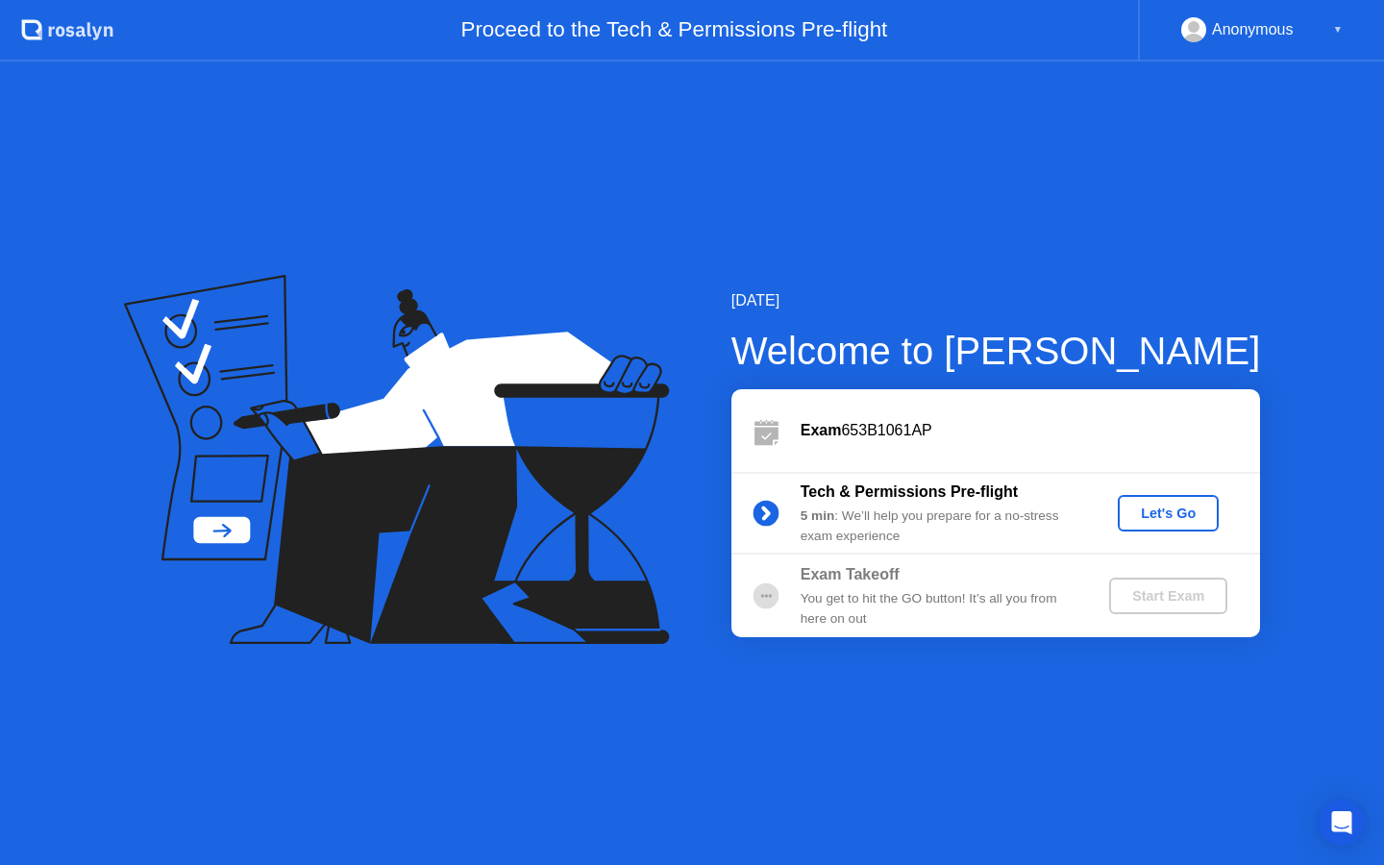
click at [1156, 507] on div "Let's Go" at bounding box center [1168, 512] width 86 height 15
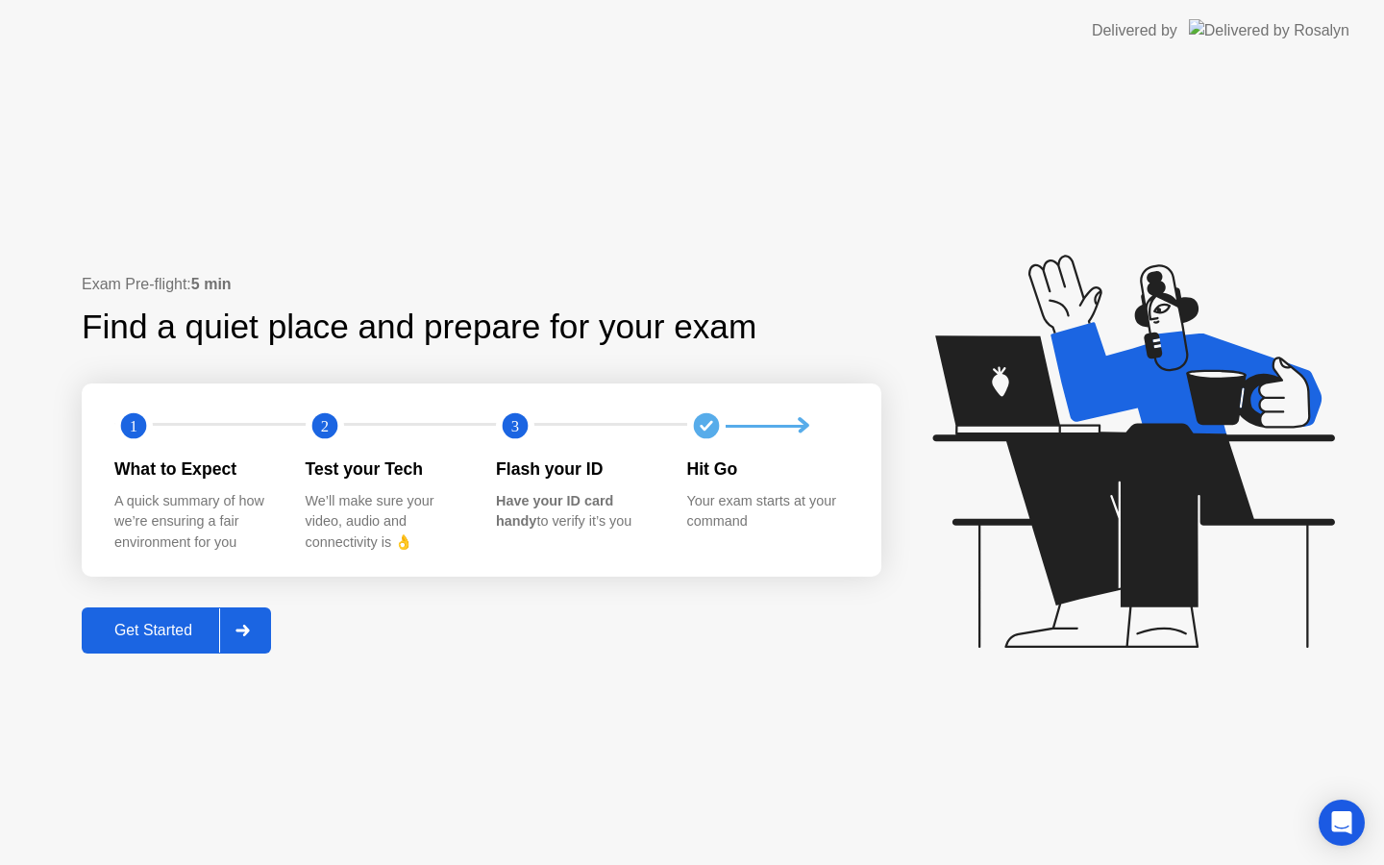
click at [144, 626] on div "Get Started" at bounding box center [153, 630] width 132 height 17
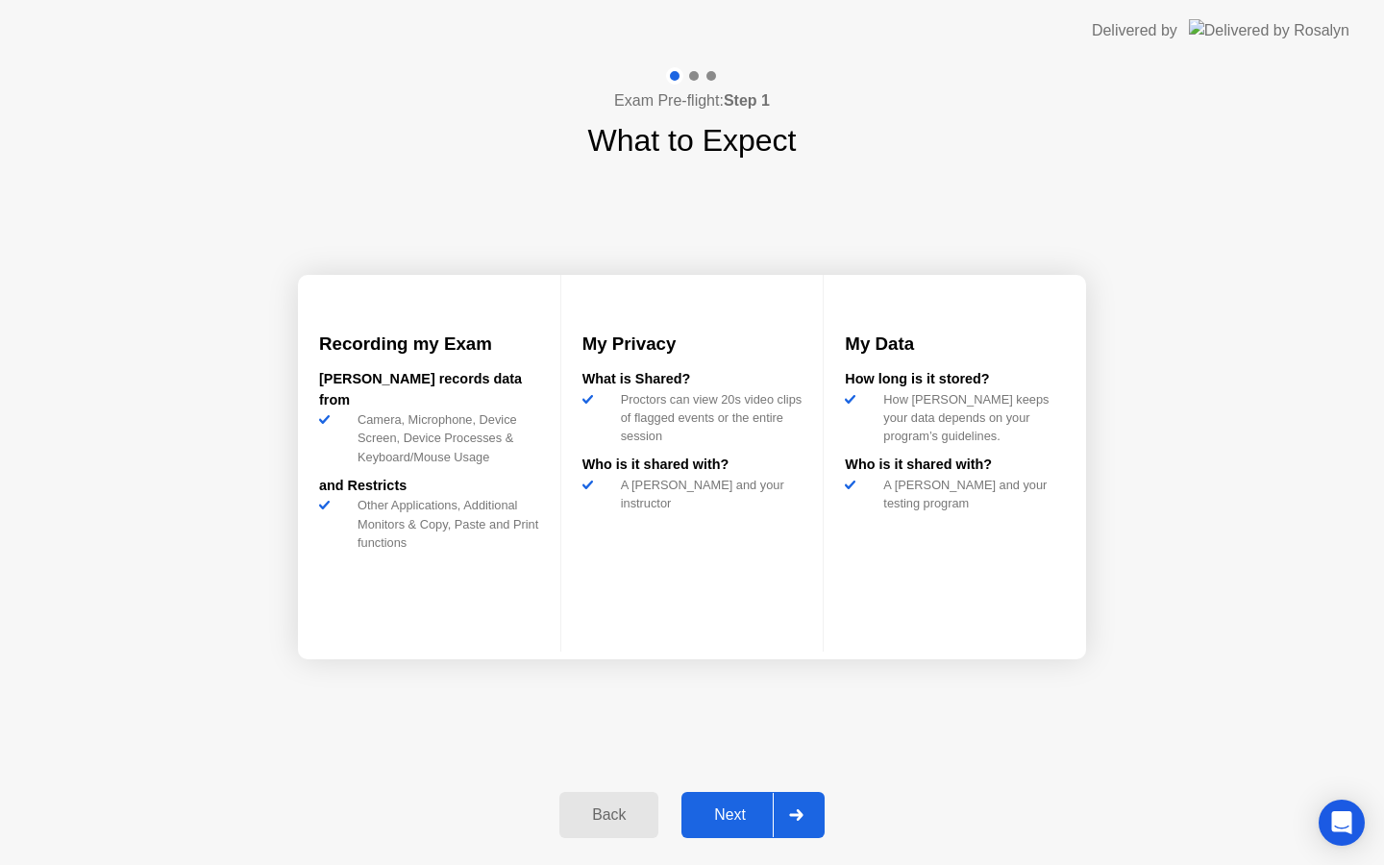
click at [745, 822] on div "Next" at bounding box center [730, 814] width 86 height 17
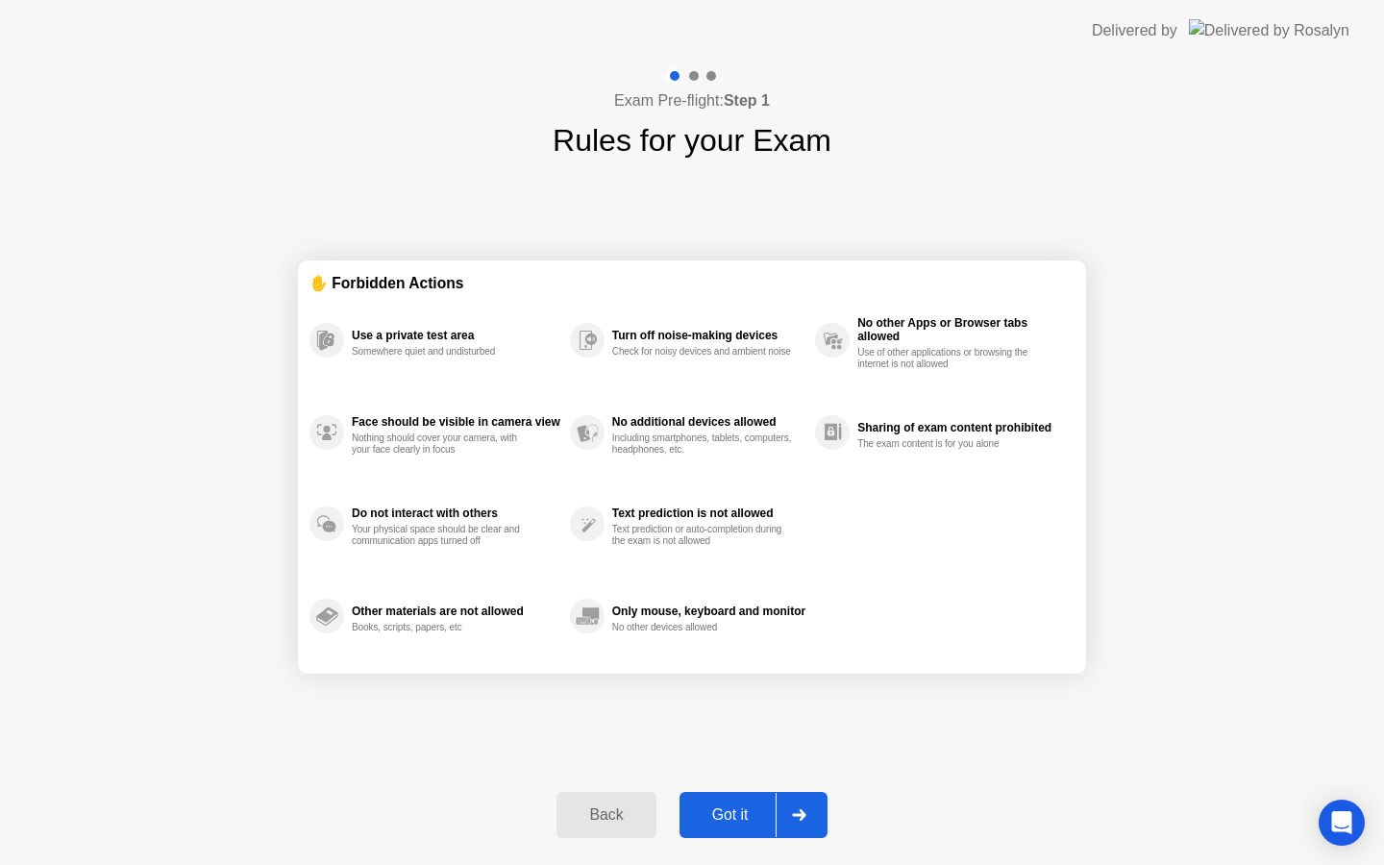
click at [745, 822] on div "Got it" at bounding box center [730, 814] width 90 height 17
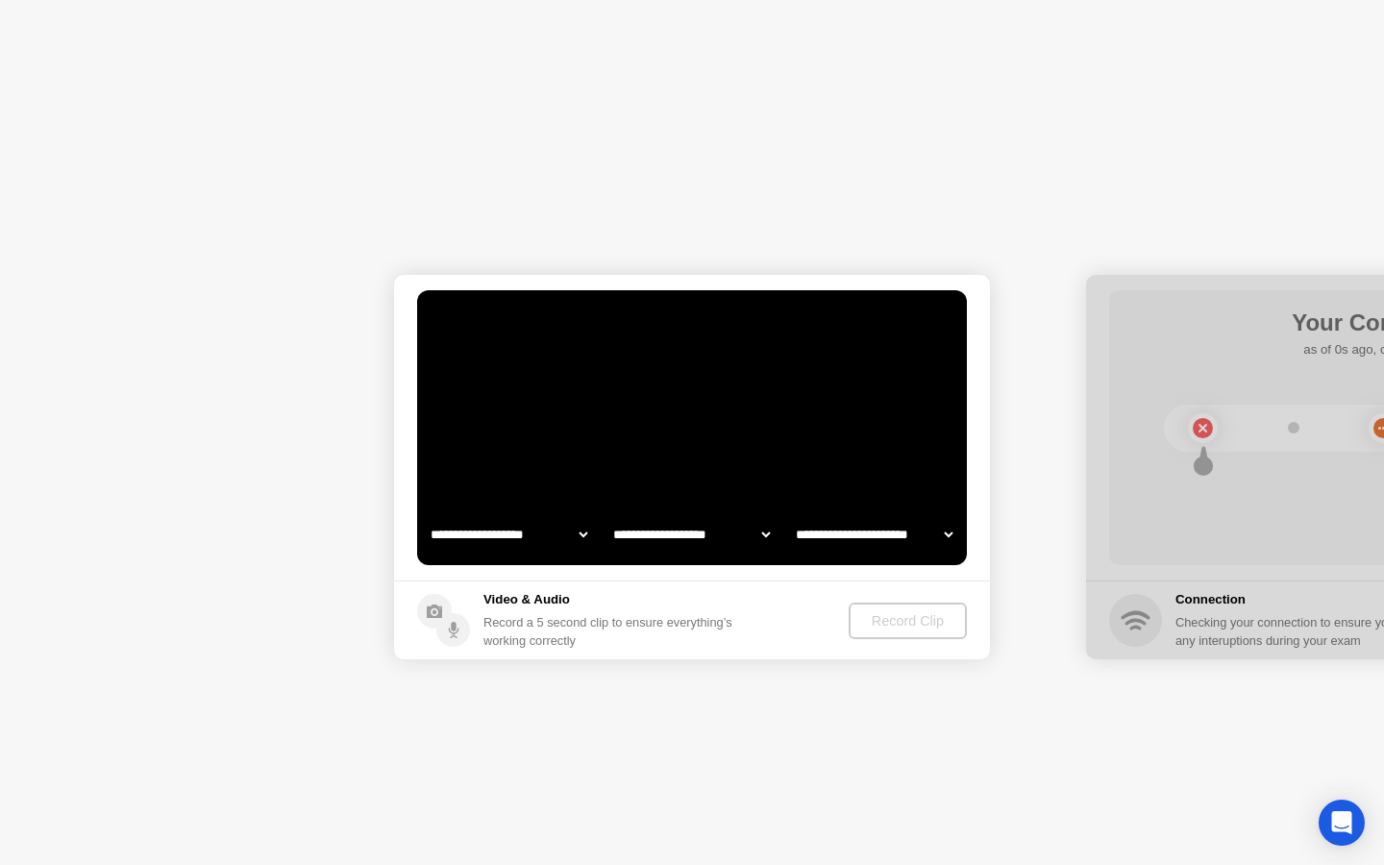
select select "**********"
select select "*******"
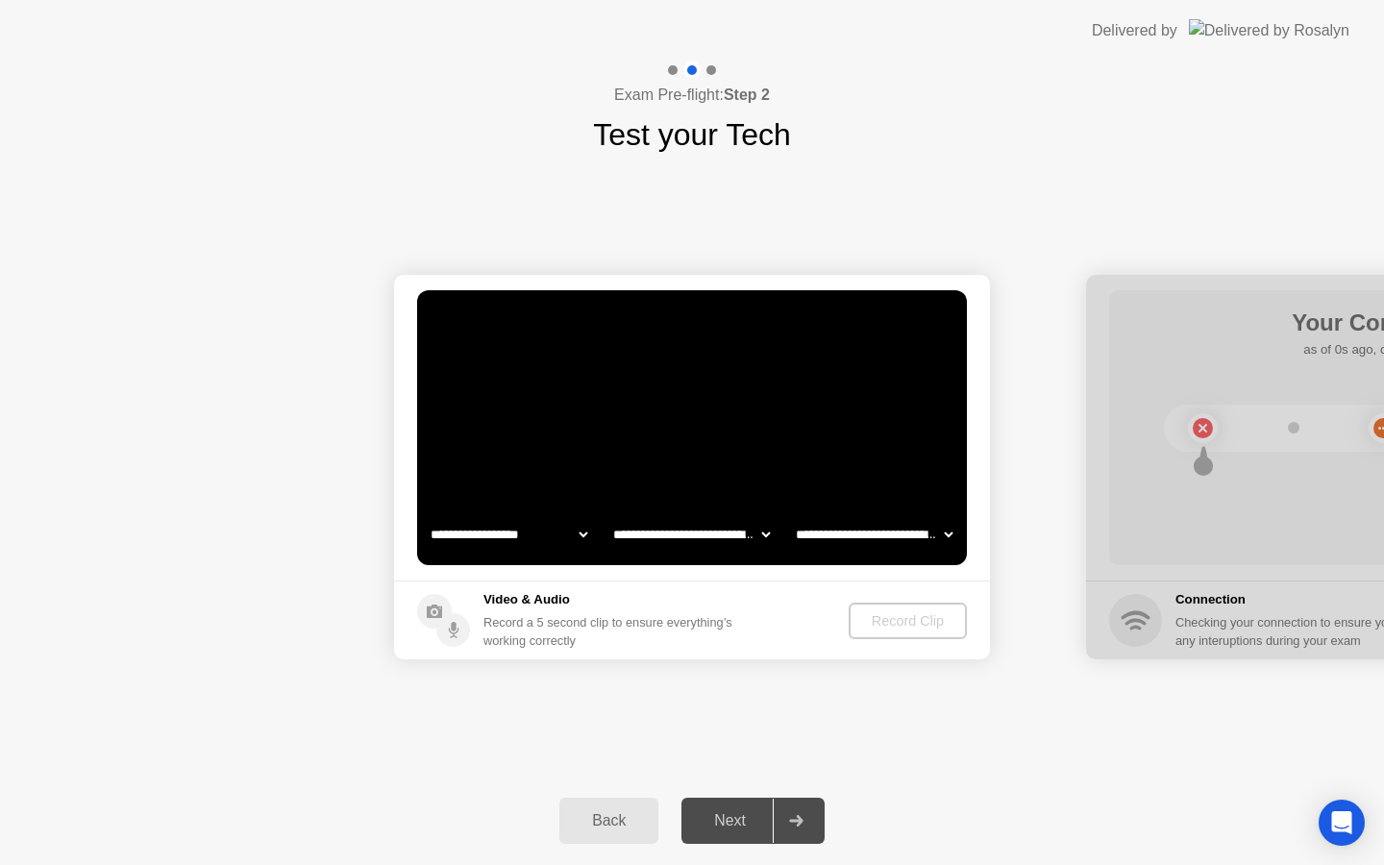
click at [540, 532] on select "**********" at bounding box center [509, 534] width 164 height 38
click at [925, 617] on div "Record Clip" at bounding box center [908, 620] width 103 height 15
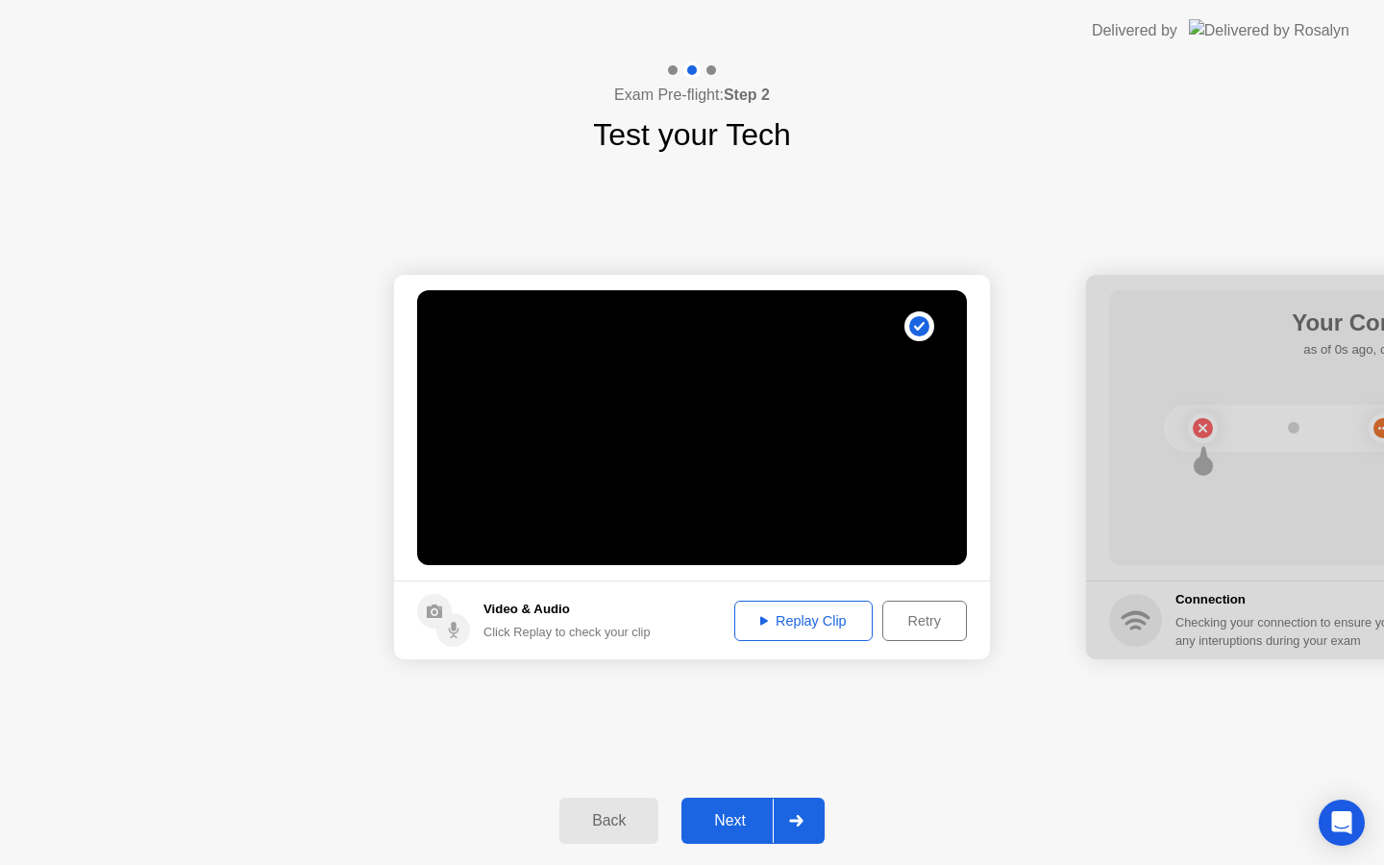
click at [826, 621] on div "Replay Clip" at bounding box center [803, 620] width 125 height 15
click at [776, 626] on div "Replay Clip" at bounding box center [803, 620] width 125 height 15
click at [734, 817] on div "Next" at bounding box center [730, 820] width 86 height 17
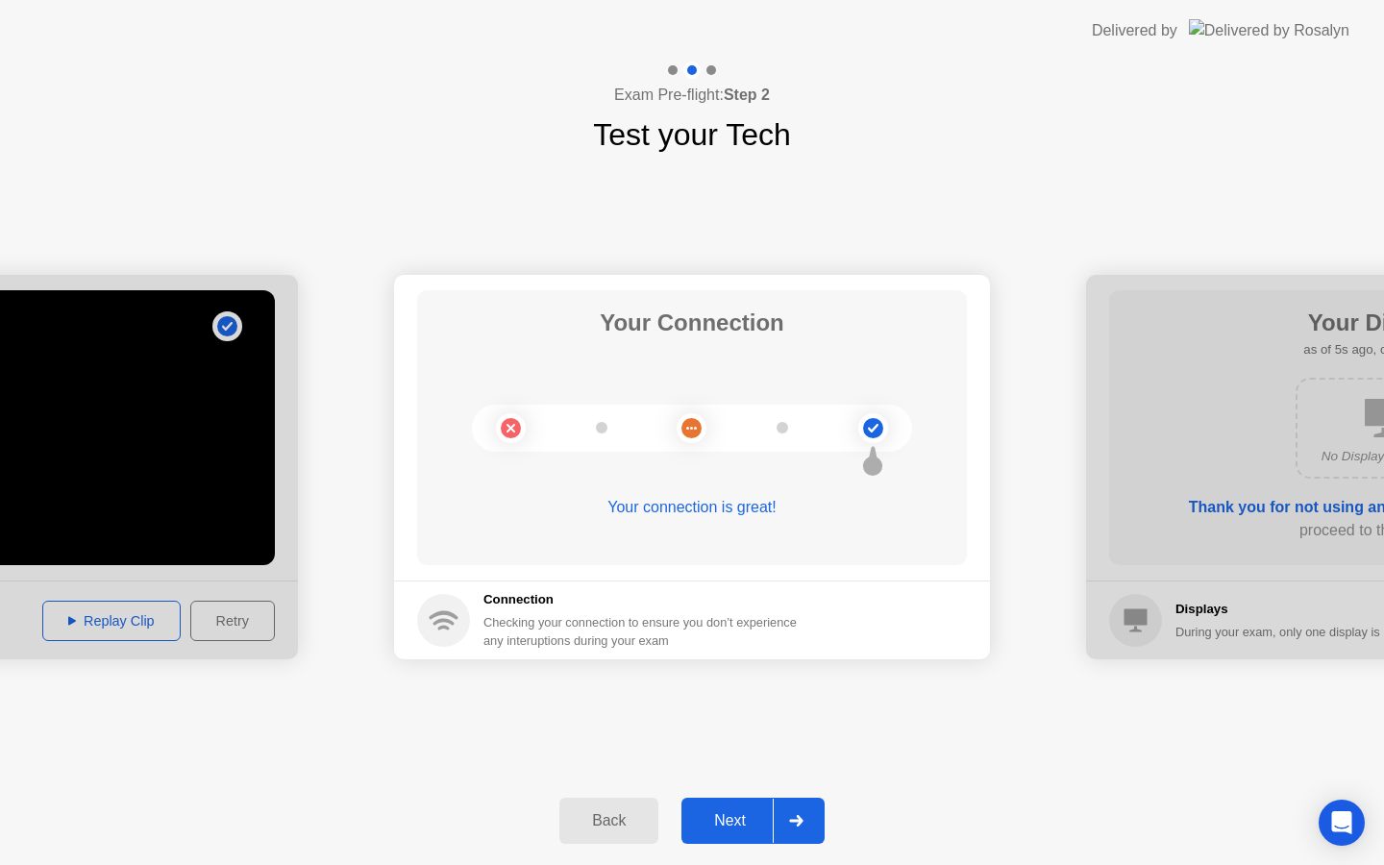
click at [720, 814] on div "Next" at bounding box center [730, 820] width 86 height 17
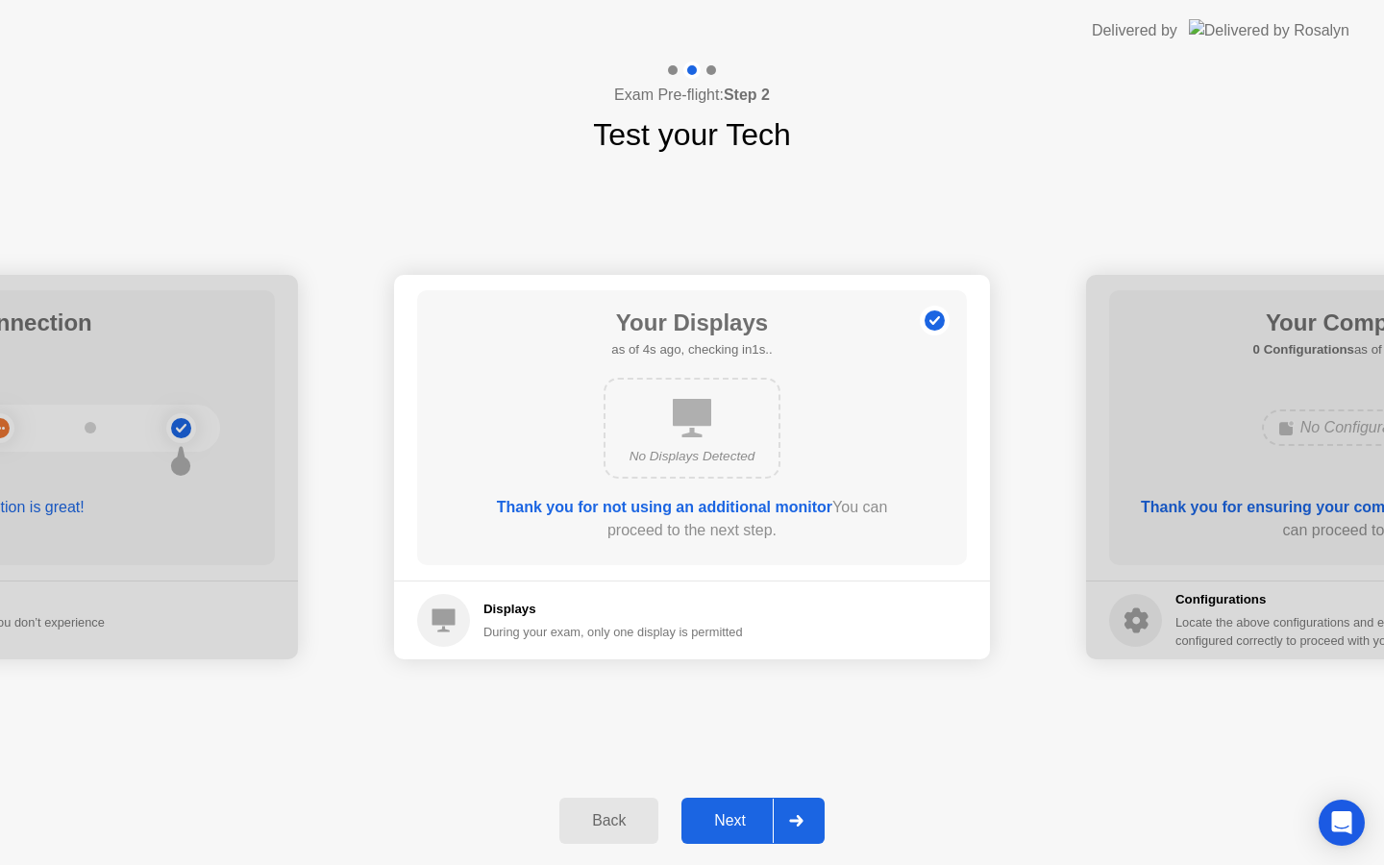
click at [739, 832] on button "Next" at bounding box center [752, 821] width 143 height 46
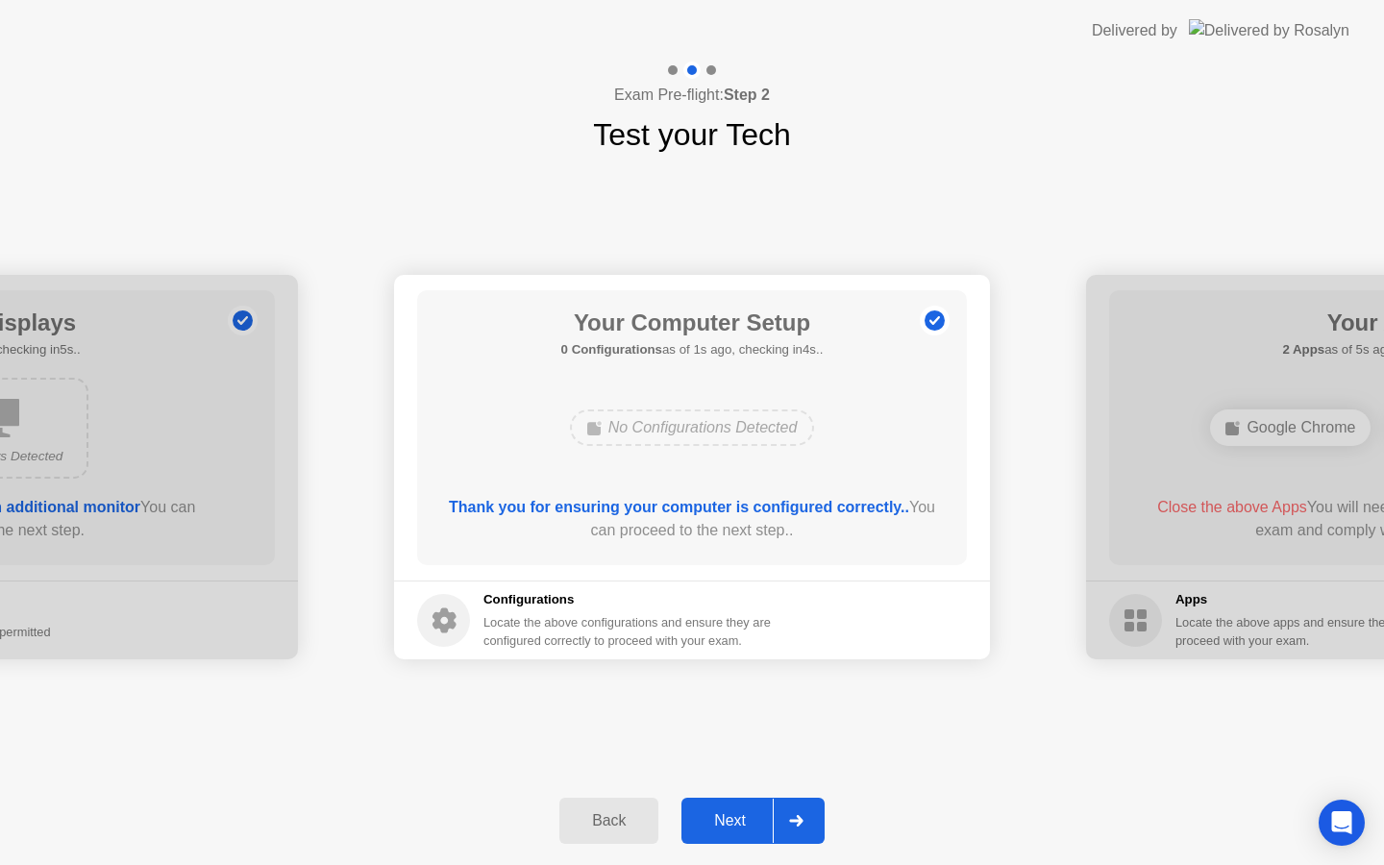
click at [739, 832] on button "Next" at bounding box center [752, 821] width 143 height 46
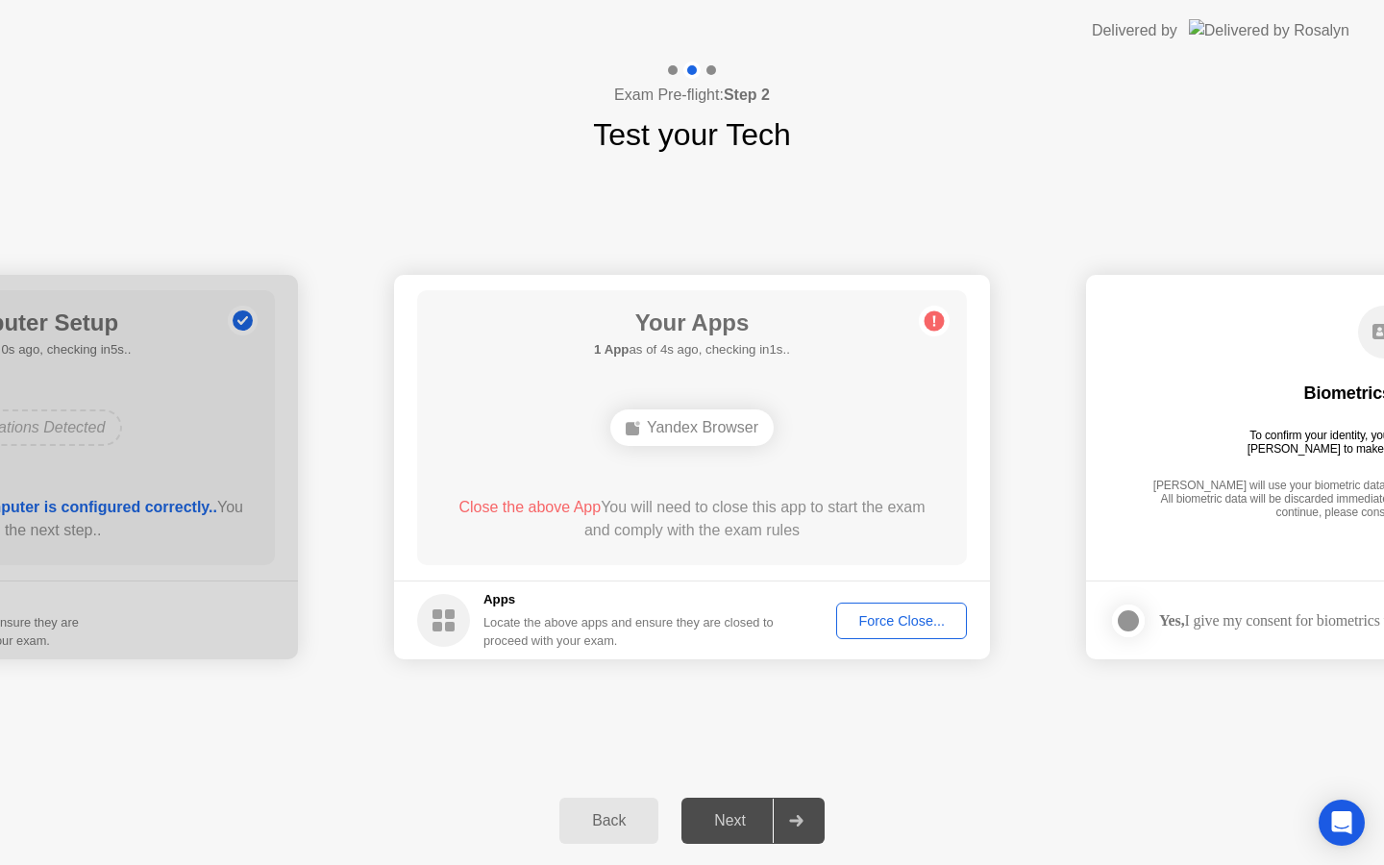
click at [874, 626] on div "Force Close..." at bounding box center [901, 620] width 117 height 15
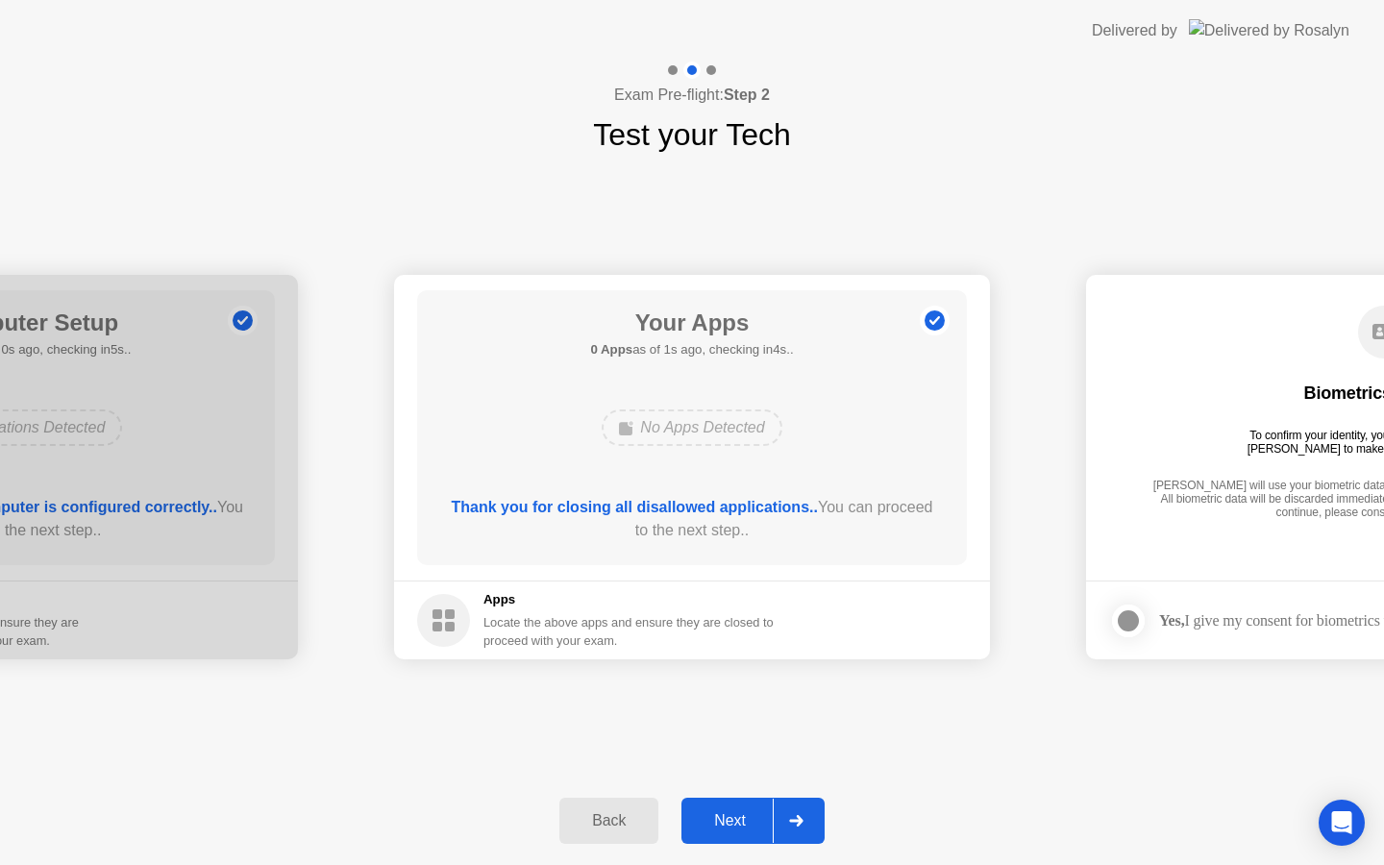
click at [725, 812] on div "Next" at bounding box center [730, 820] width 86 height 17
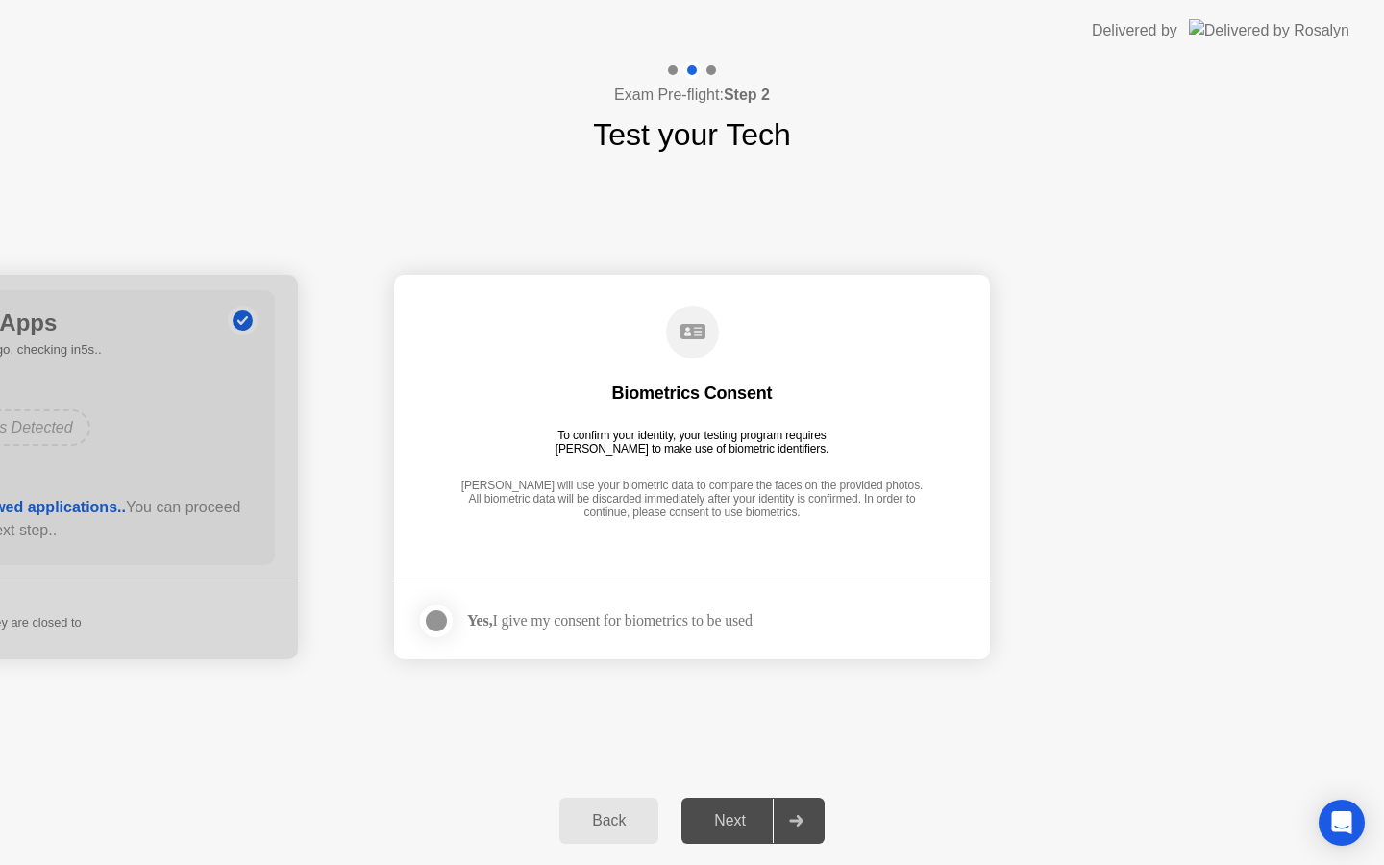
click at [635, 621] on div "Yes, I give my consent for biometrics to be used" at bounding box center [609, 620] width 285 height 18
click at [433, 618] on div at bounding box center [436, 620] width 23 height 23
click at [716, 821] on div "Next" at bounding box center [730, 820] width 86 height 17
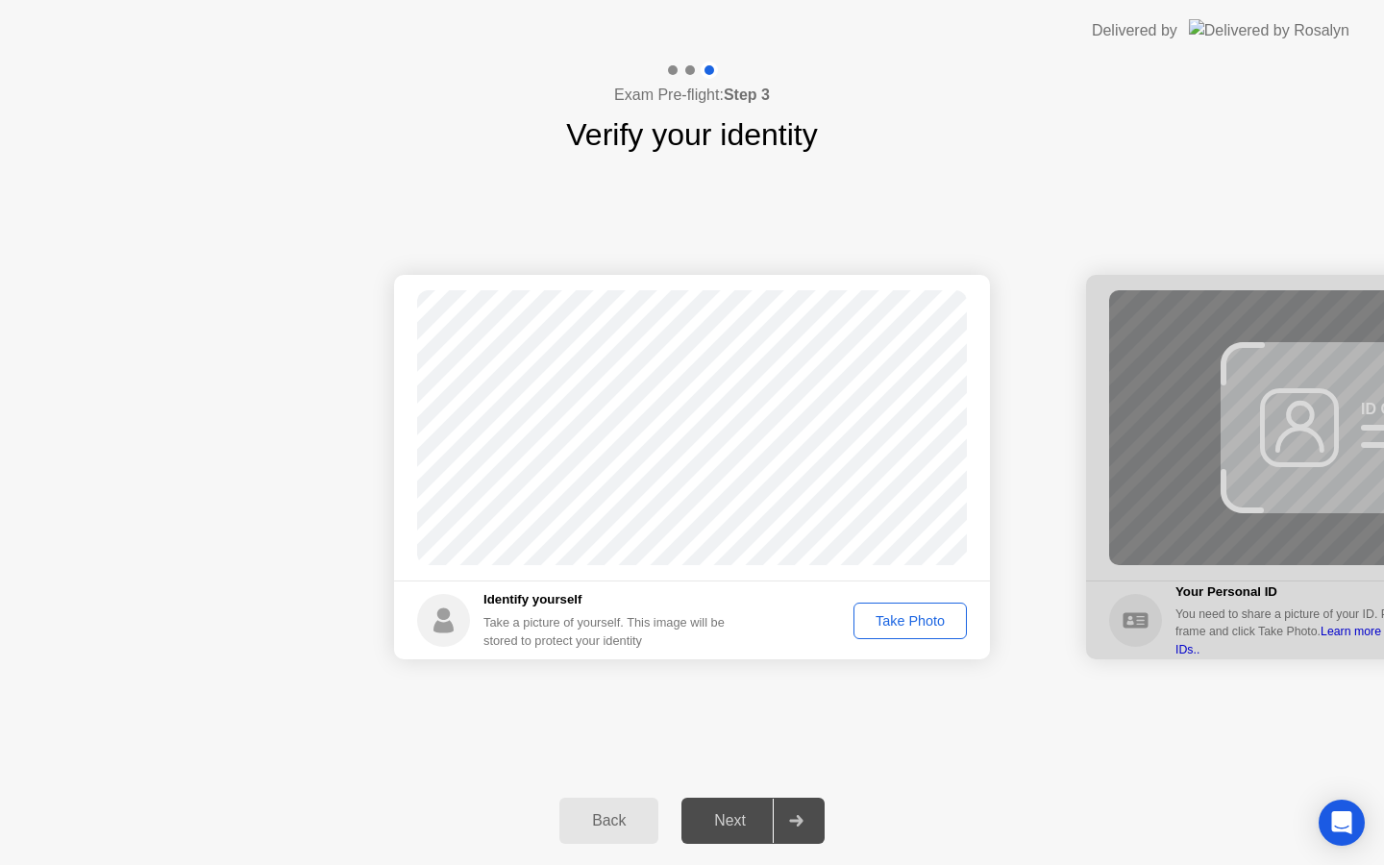
click at [898, 624] on div "Take Photo" at bounding box center [910, 620] width 100 height 15
click at [726, 844] on div "Back Next" at bounding box center [692, 820] width 1384 height 88
click at [723, 815] on div "Next" at bounding box center [730, 820] width 86 height 17
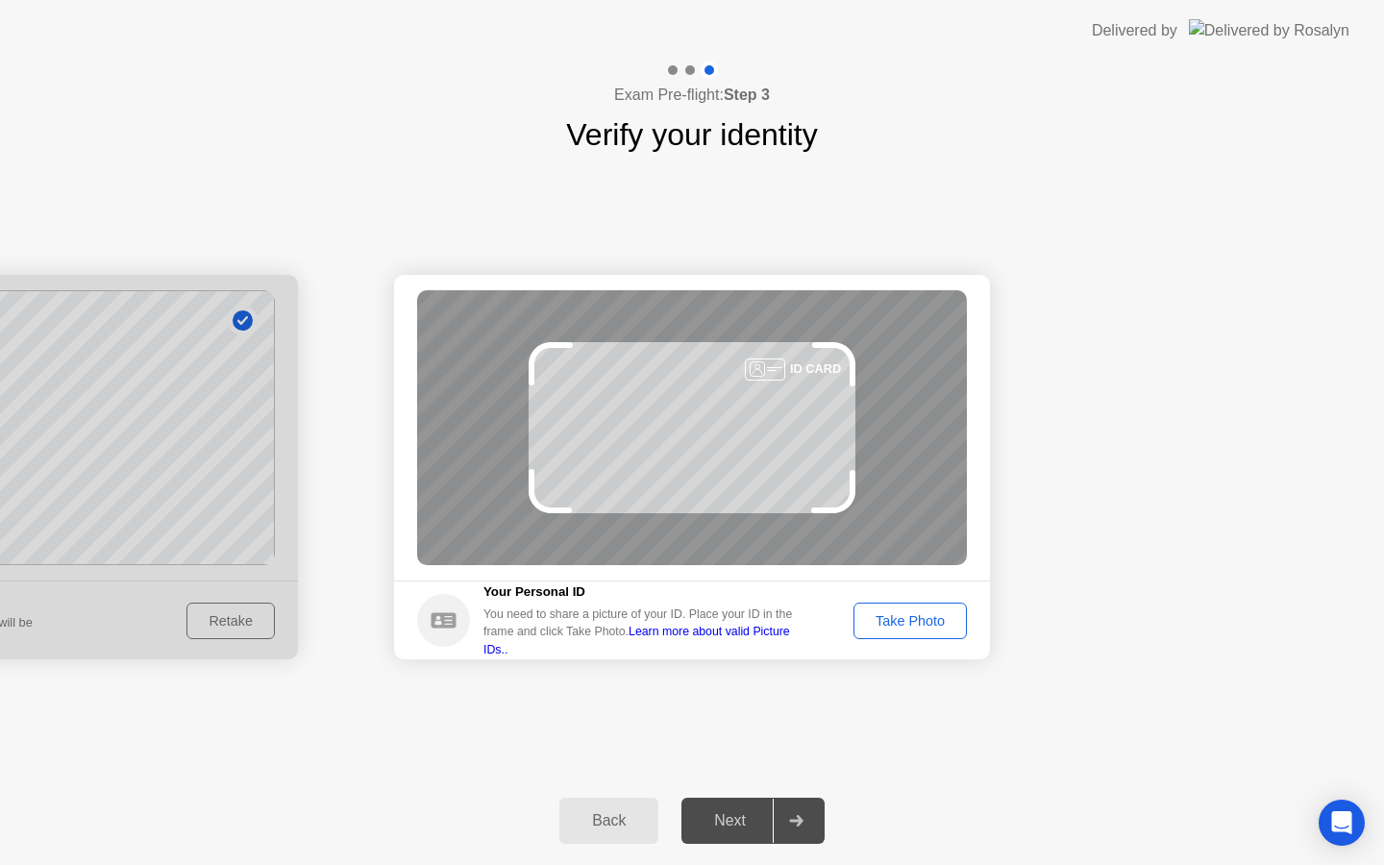
click at [918, 607] on button "Take Photo" at bounding box center [909, 621] width 113 height 37
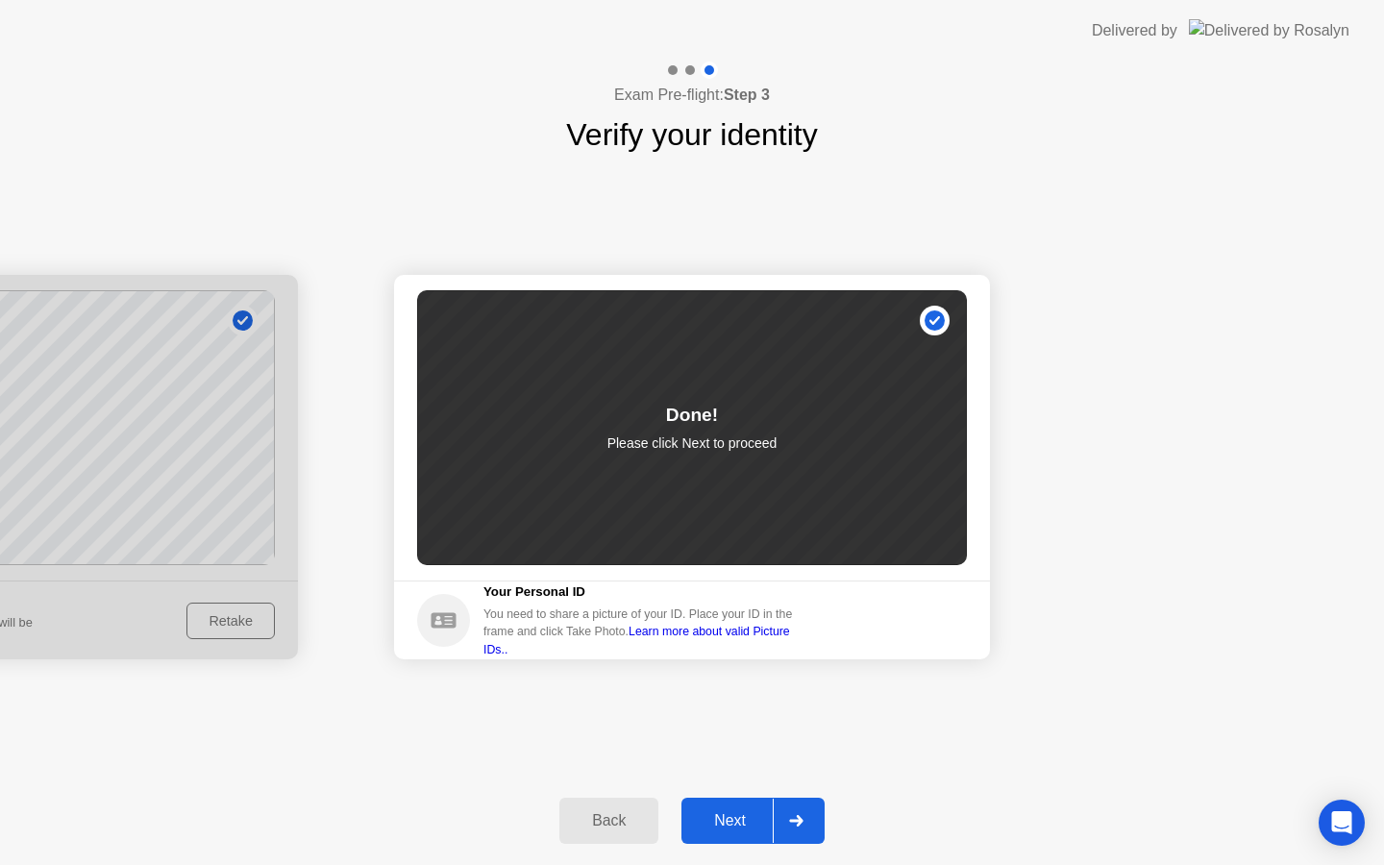
click at [777, 825] on div at bounding box center [796, 821] width 46 height 44
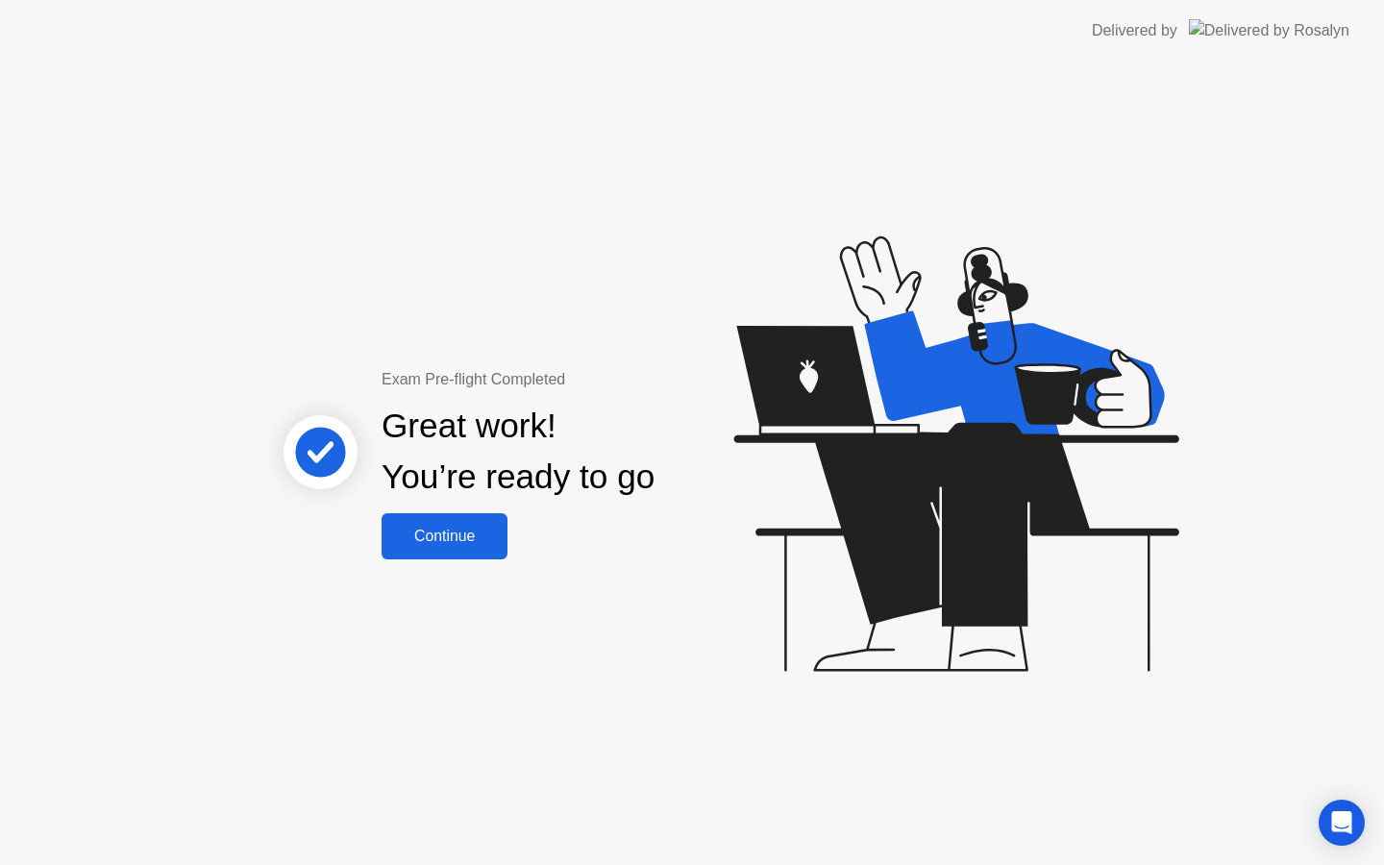
click at [429, 530] on div "Continue" at bounding box center [444, 536] width 114 height 17
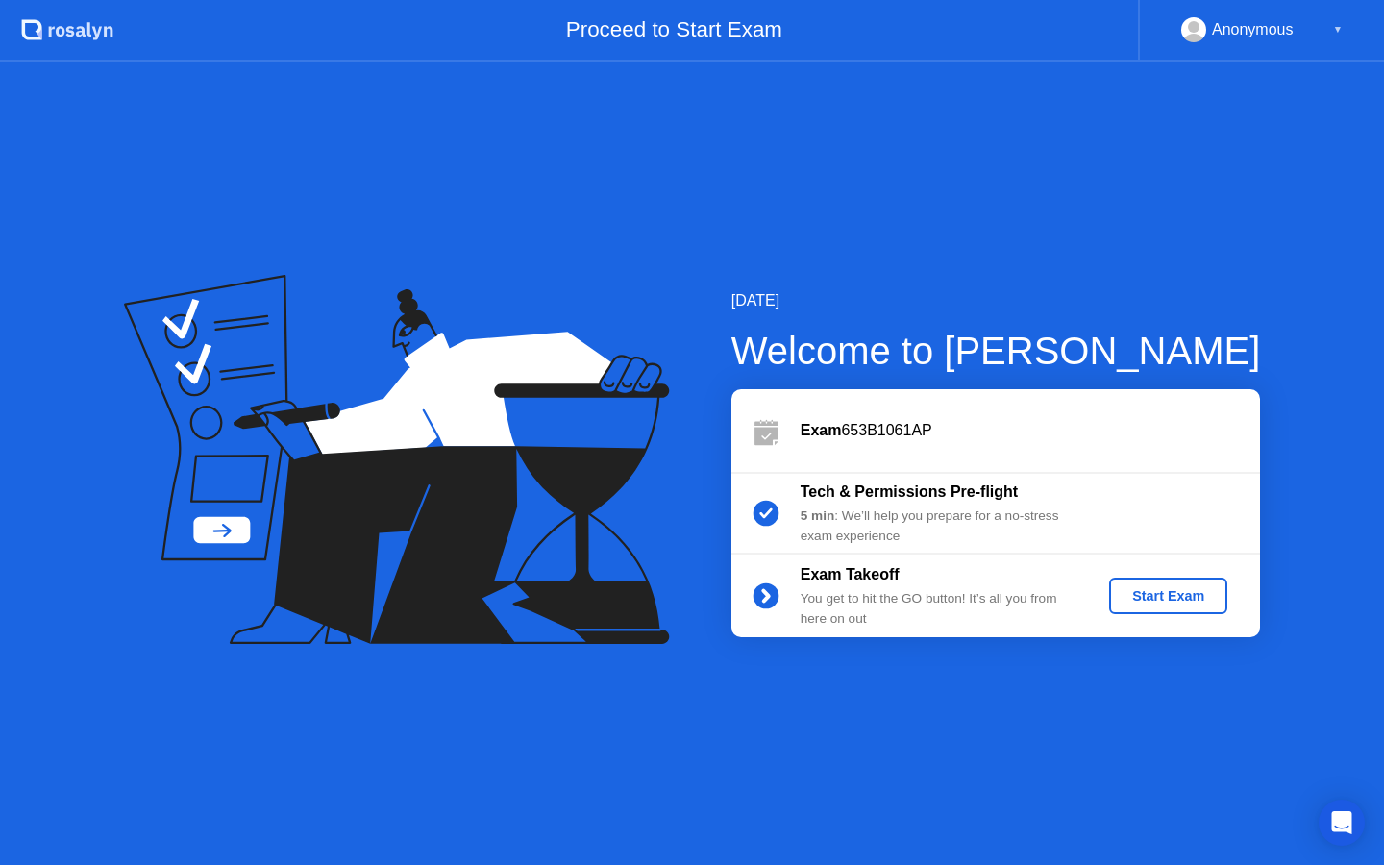
click at [1212, 590] on div "Start Exam" at bounding box center [1168, 595] width 103 height 15
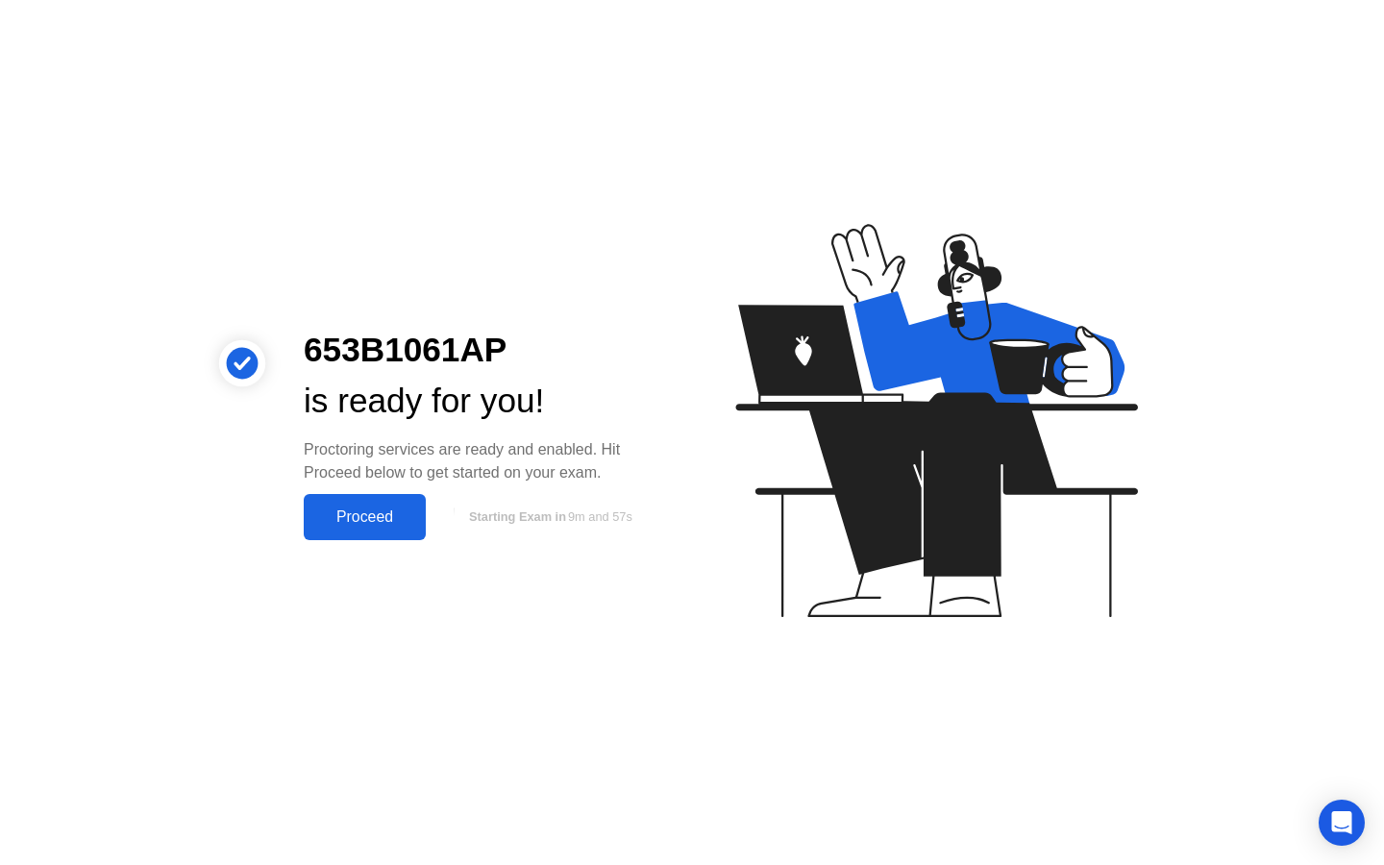
click at [358, 523] on div "Proceed" at bounding box center [364, 516] width 111 height 17
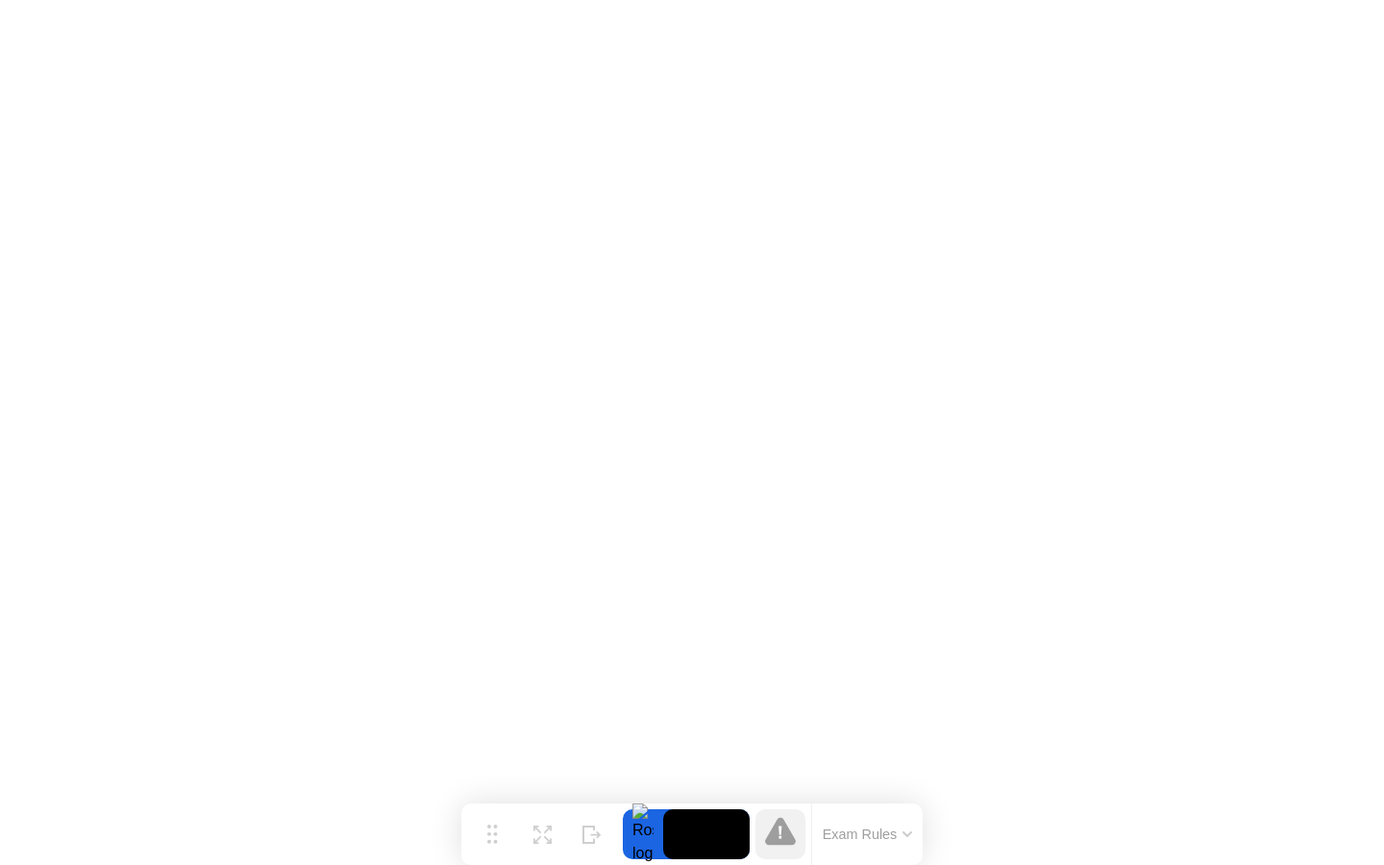
click at [851, 835] on button "Exam Rules" at bounding box center [868, 834] width 102 height 17
